Goal: Task Accomplishment & Management: Manage account settings

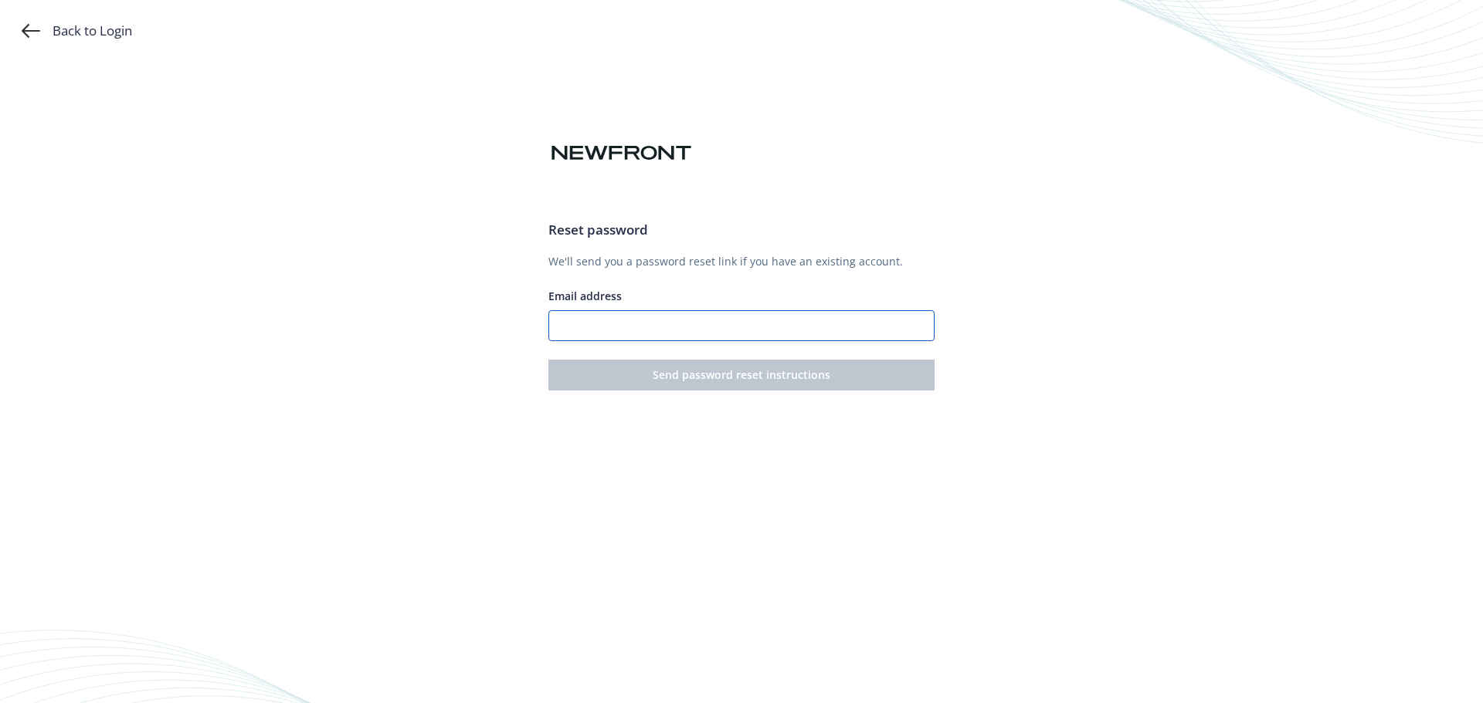
click at [829, 329] on input "Email address" at bounding box center [741, 325] width 386 height 31
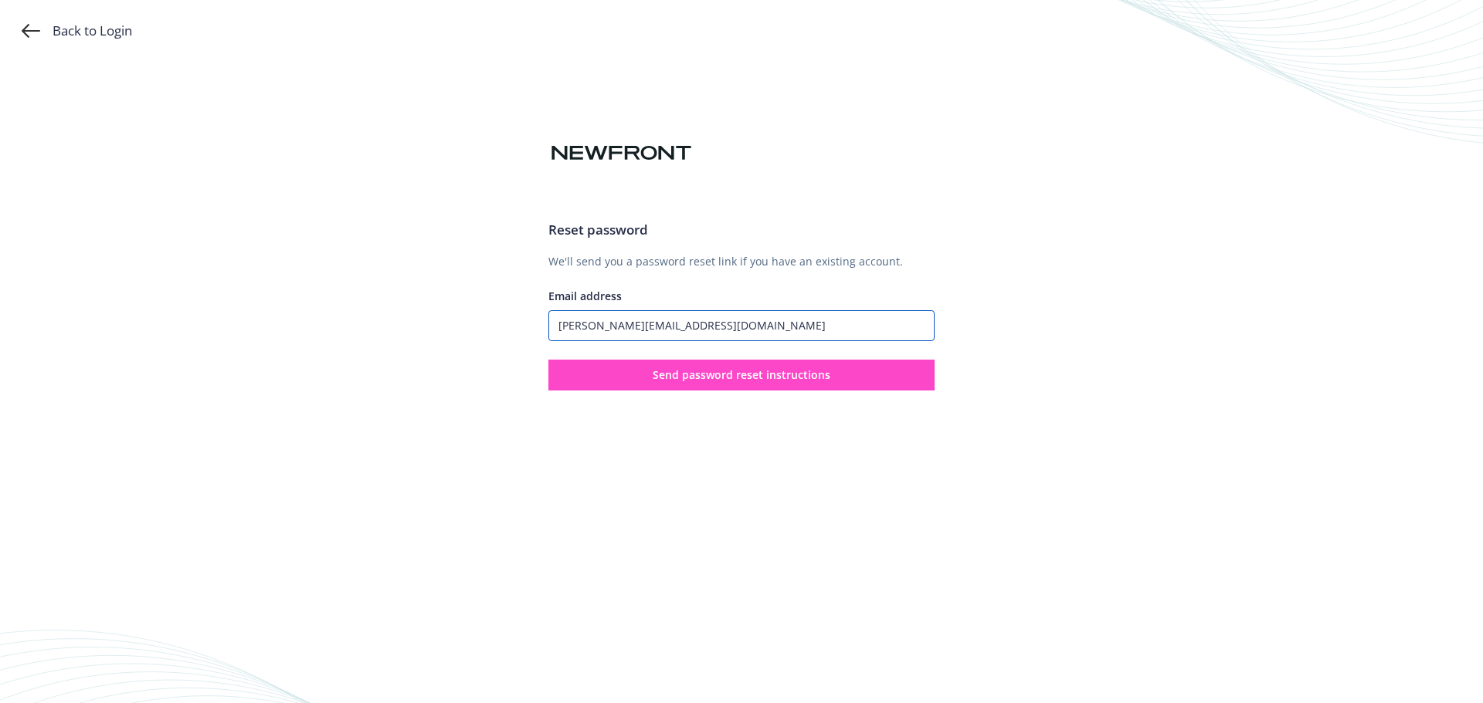
type input "martha@airsynergy.com"
click at [782, 372] on span "Send password reset instructions" at bounding box center [742, 375] width 178 height 15
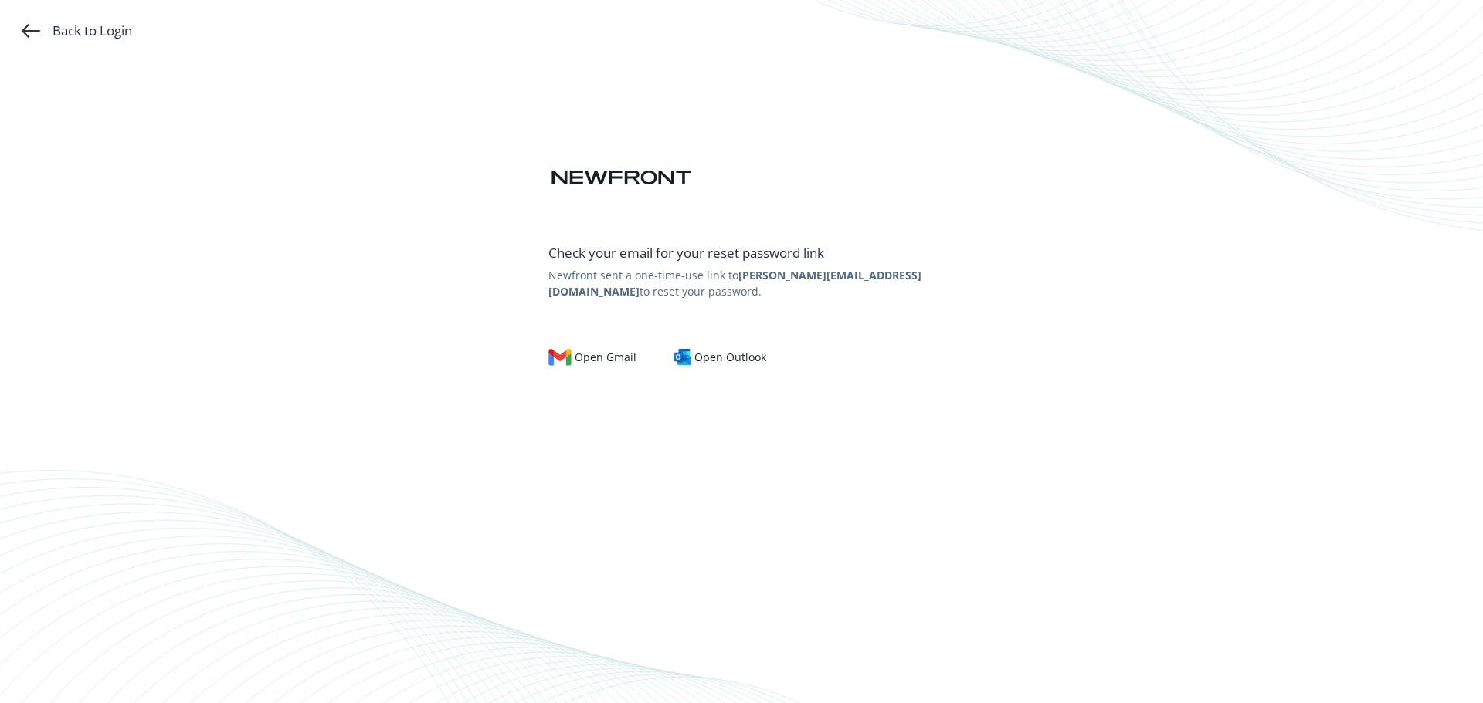
click at [20, 32] on div "Back to Login Check your email for your reset password link Newfront sent a one…" at bounding box center [741, 351] width 1483 height 703
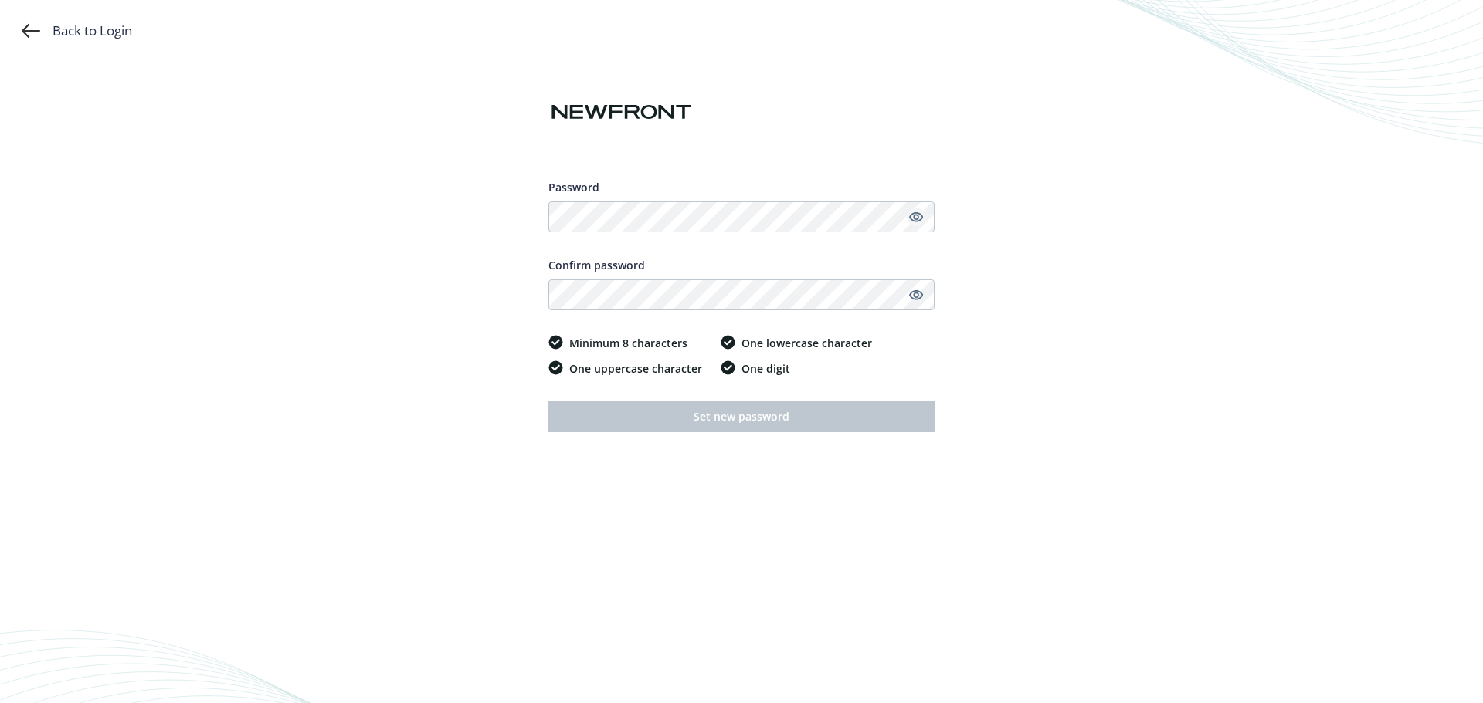
click at [911, 218] on icon "Show password" at bounding box center [916, 217] width 14 height 14
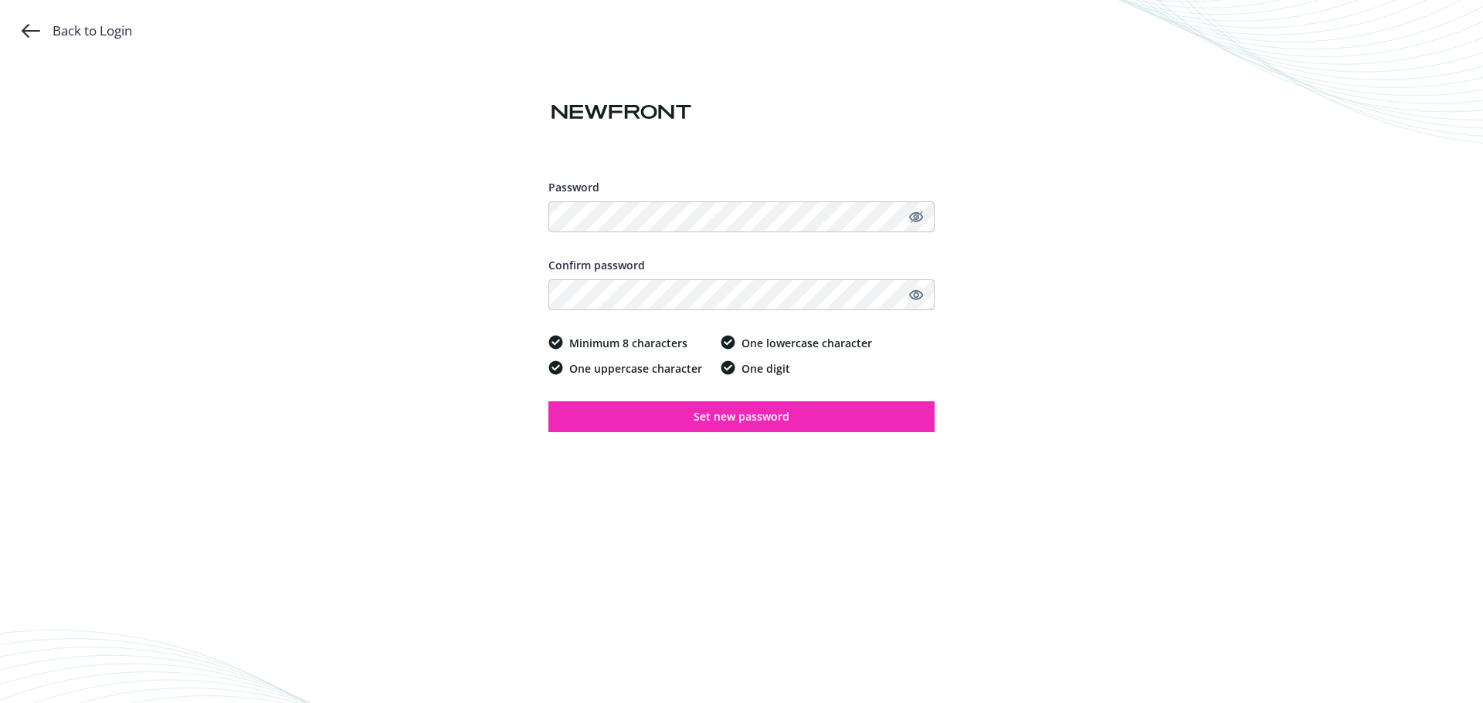
click at [915, 296] on icon "Show password" at bounding box center [916, 295] width 14 height 14
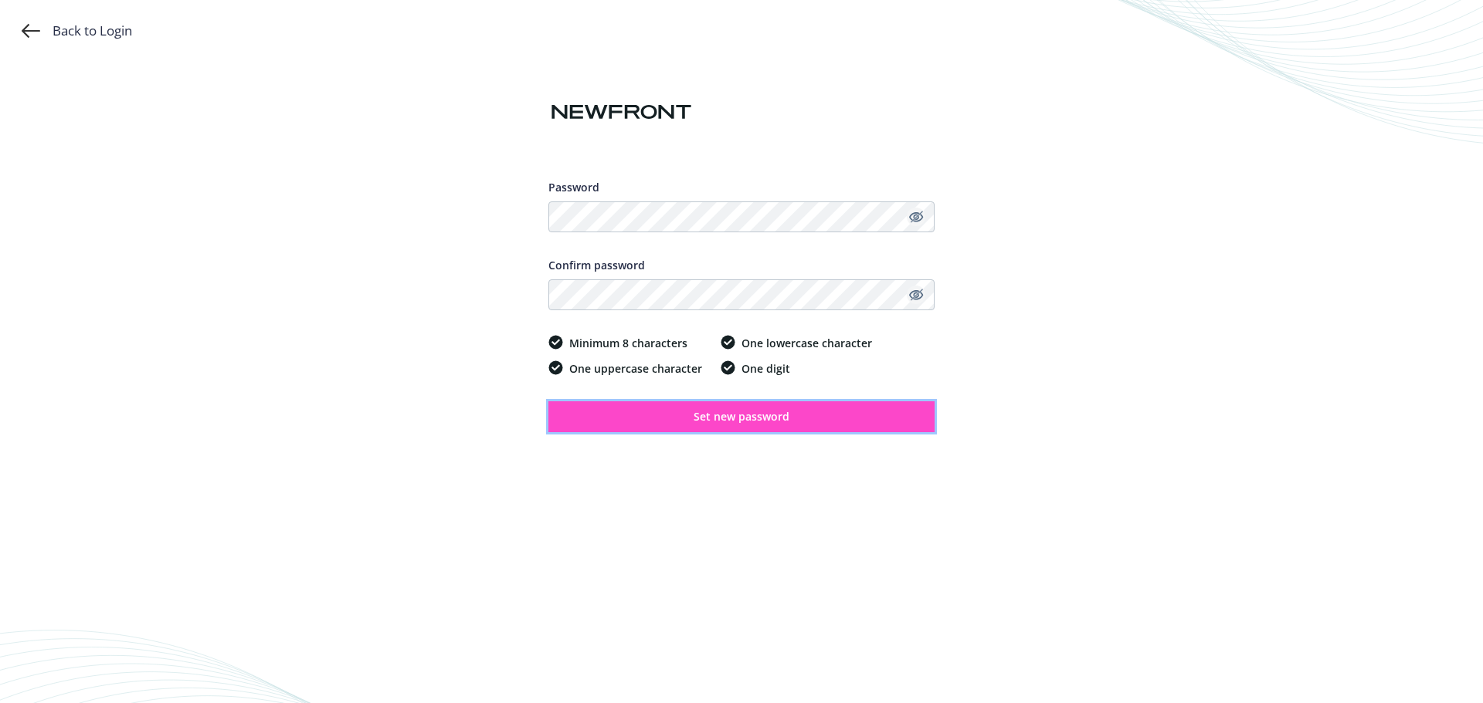
click at [779, 416] on span "Set new password" at bounding box center [741, 416] width 96 height 15
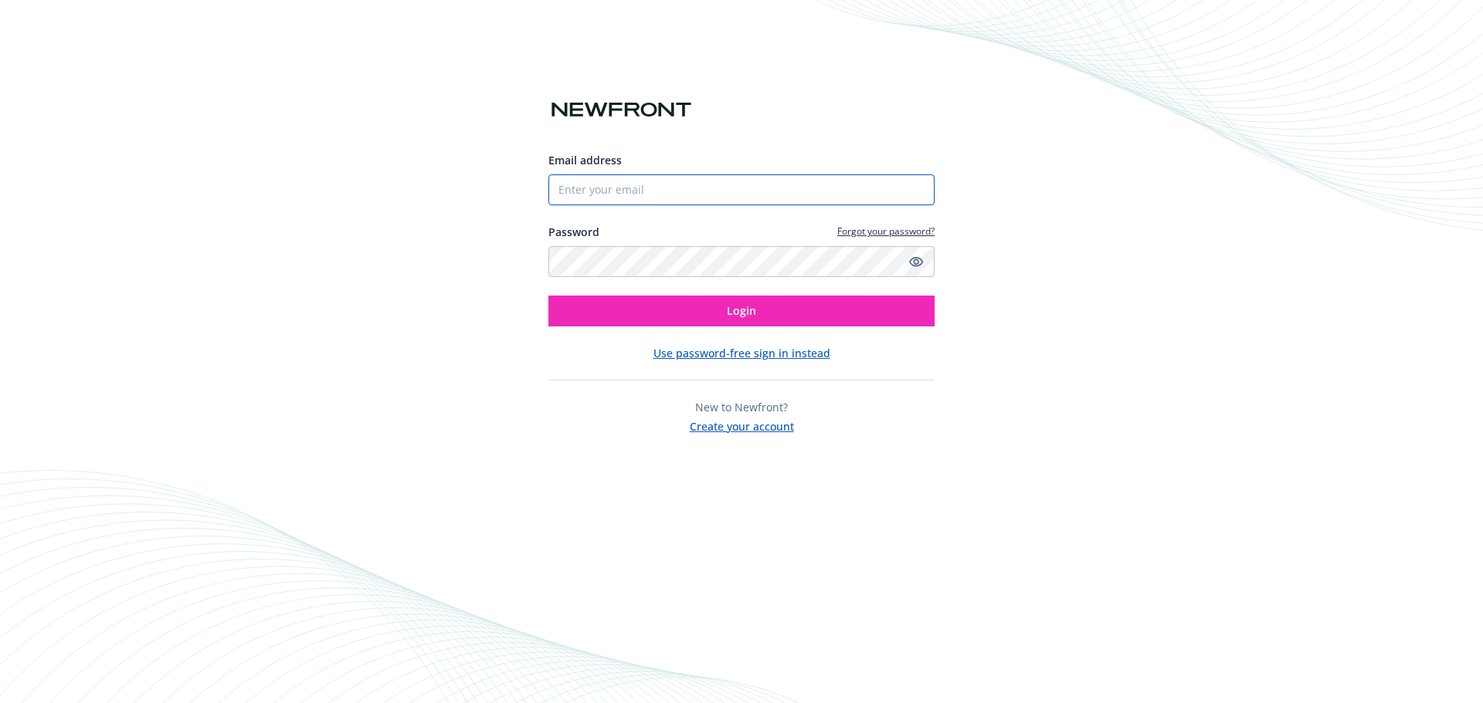
type input "martha@airsynergy.com"
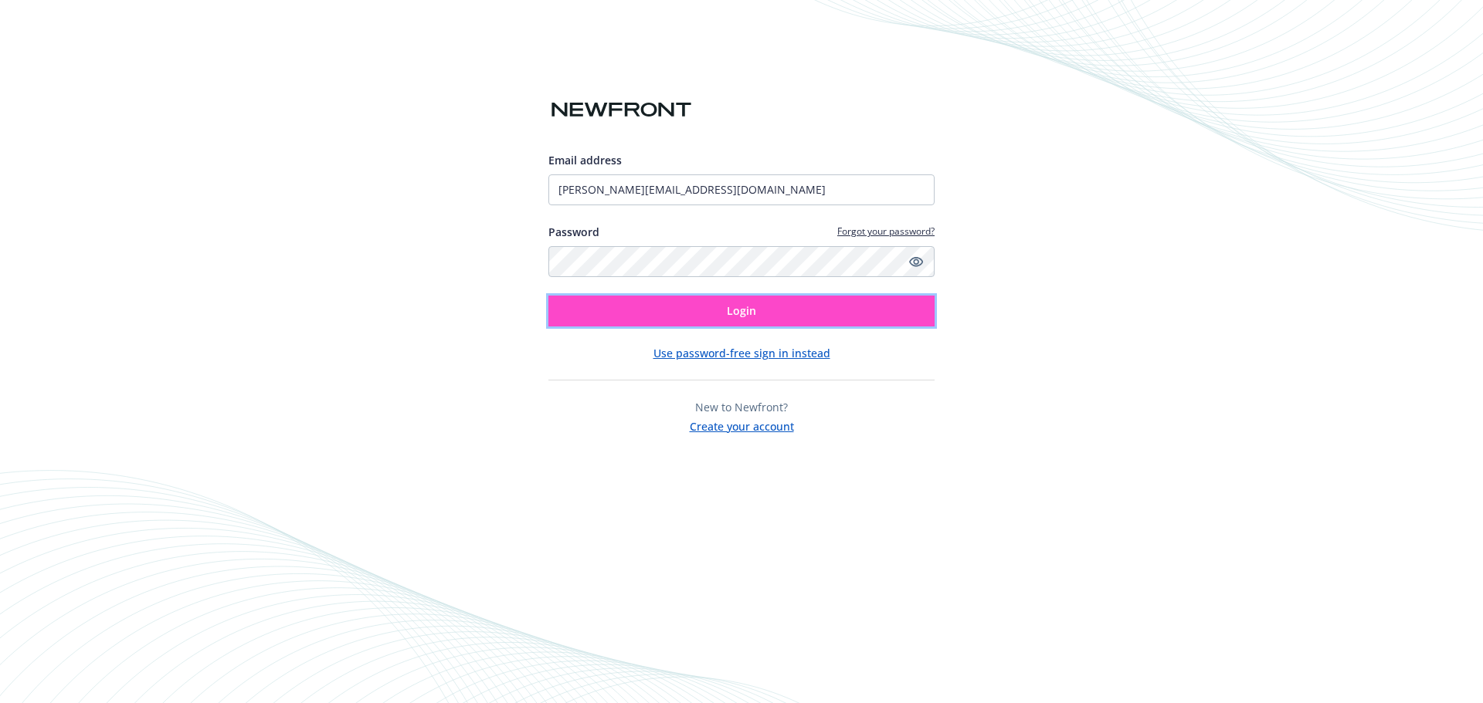
click at [706, 312] on button "Login" at bounding box center [741, 311] width 386 height 31
